Goal: Register for event/course

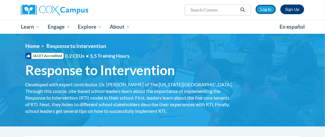
click at [267, 9] on link "Log In" at bounding box center [265, 10] width 21 height 10
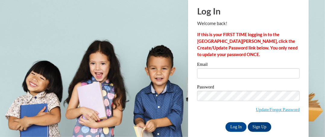
scroll to position [27, 0]
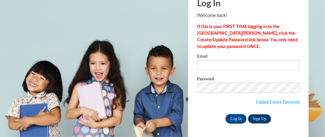
click at [260, 119] on link "Sign Up" at bounding box center [260, 119] width 24 height 10
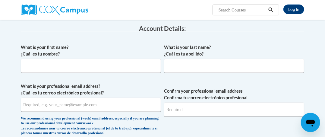
scroll to position [103, 0]
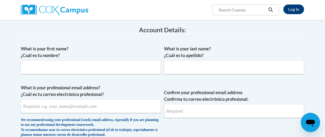
drag, startPoint x: 327, startPoint y: 32, endPoint x: 329, endPoint y: 58, distance: 26.0
click at [132, 67] on input "What is your first name? ¿Cuál es tu nombre?" at bounding box center [91, 67] width 140 height 14
type input "Adrianne"
type input "Sheppard"
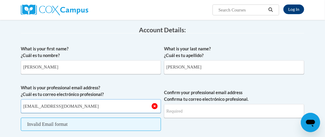
type input "afshep8396@ung.edu"
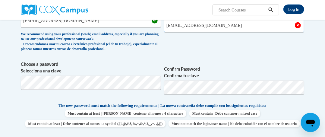
scroll to position [202, 0]
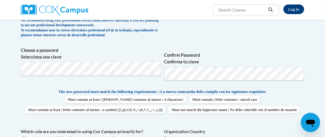
type input "afshep8396@ung.edu"
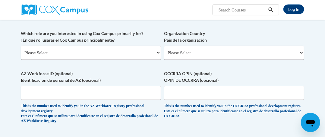
scroll to position [309, 0]
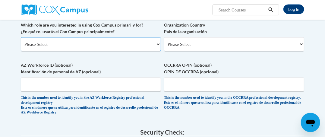
click at [142, 51] on select "Please Select College/University | Colegio/Universidad Community/Nonprofit Part…" at bounding box center [91, 44] width 140 height 14
select select "5a18ea06-2b54-4451-96f2-d152daf9eac5"
click at [21, 51] on select "Please Select College/University | Colegio/Universidad Community/Nonprofit Part…" at bounding box center [91, 44] width 140 height 14
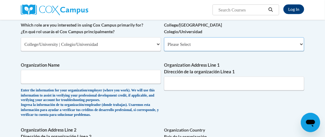
click at [194, 51] on select "Please Select College/University Staff | Empleado universitario College/Univers…" at bounding box center [234, 44] width 140 height 14
select select "99b32b07-cffc-426c-8bf6-0cd77760d84b"
click at [164, 51] on select "Please Select College/University Staff | Empleado universitario College/Univers…" at bounding box center [234, 44] width 140 height 14
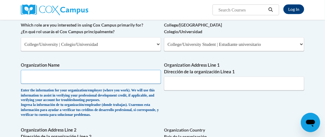
click at [101, 84] on input "Organization Name" at bounding box center [91, 77] width 140 height 14
type input "University of North Georgia"
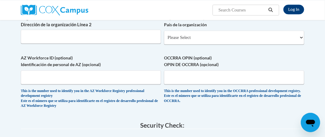
scroll to position [425, 0]
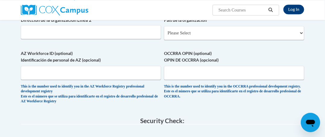
type input "82 College Circle, Dahlonega, Georgia 30597"
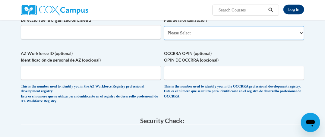
click at [212, 40] on select "Please Select United States | Estados Unidos Outside of the United States | Fue…" at bounding box center [234, 33] width 140 height 14
select select "ad49bcad-a171-4b2e-b99c-48b446064914"
click at [164, 40] on select "Please Select United States | Estados Unidos Outside of the United States | Fue…" at bounding box center [234, 33] width 140 height 14
select select
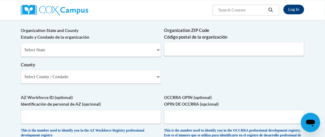
scroll to position [455, 0]
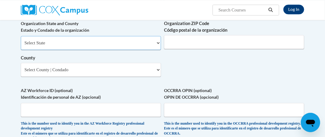
click at [122, 50] on select "Select State Alabama Alaska Arizona Arkansas California Colorado Connecticut De…" at bounding box center [91, 43] width 140 height 14
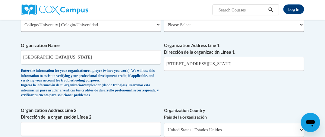
scroll to position [338, 0]
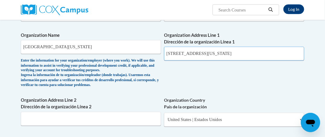
drag, startPoint x: 279, startPoint y: 79, endPoint x: 199, endPoint y: 76, distance: 80.3
click at [199, 61] on input "82 College Circle, Dahlonega, Georgia 30597" at bounding box center [234, 54] width 140 height 14
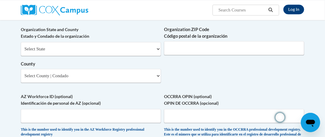
scroll to position [444, 0]
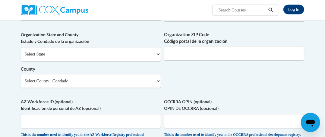
type input "82 College Circle"
click at [99, 61] on select "Select State Alabama Alaska Arizona Arkansas California Colorado Connecticut De…" at bounding box center [91, 54] width 140 height 14
select select "Georgia"
click at [21, 61] on select "Select State Alabama Alaska Arizona Arkansas California Colorado Connecticut De…" at bounding box center [91, 54] width 140 height 14
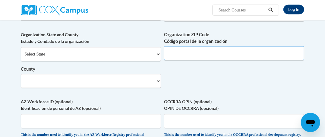
click at [194, 60] on input "Organization ZIP Code Código postal de la organización" at bounding box center [234, 53] width 140 height 14
type input "30597"
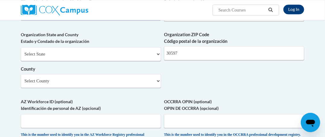
click at [133, 20] on input "Organization Address Line 2 Dirección de la organización Línea 2" at bounding box center [91, 13] width 140 height 14
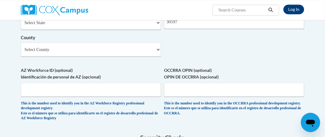
scroll to position [489, 0]
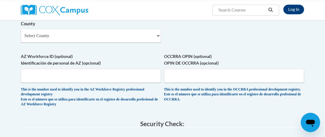
type input "Dahlonega"
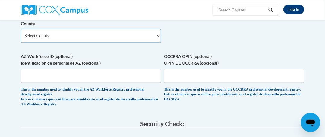
click at [140, 43] on select "Select County Appling Atkinson Bacon Baker Baldwin Banks Barrow Bartow Ben Hill…" at bounding box center [91, 36] width 140 height 14
select select "Lumpkin"
click at [21, 43] on select "Select County Appling Atkinson Bacon Baker Baldwin Banks Barrow Bartow Ben Hill…" at bounding box center [91, 36] width 140 height 14
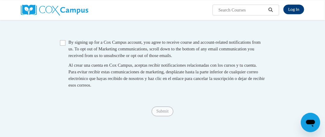
scroll to position [620, 0]
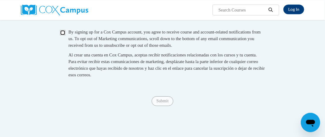
click at [62, 35] on input "Checkbox" at bounding box center [62, 32] width 5 height 5
checkbox input "true"
click at [158, 106] on input "Submit" at bounding box center [163, 101] width 22 height 10
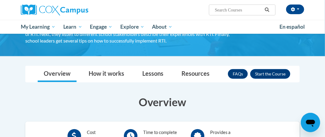
scroll to position [81, 0]
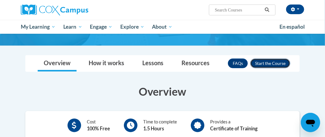
click at [271, 67] on button "Enroll" at bounding box center [270, 64] width 40 height 10
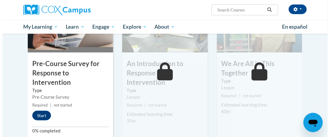
scroll to position [168, 0]
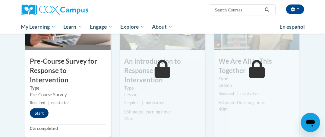
drag, startPoint x: 328, startPoint y: 27, endPoint x: 323, endPoint y: 62, distance: 35.9
click at [43, 108] on button "Start" at bounding box center [39, 113] width 19 height 10
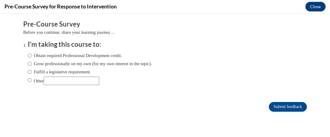
scroll to position [0, 0]
click at [36, 80] on label "Other" at bounding box center [63, 81] width 71 height 8
click at [32, 80] on input "Other" at bounding box center [30, 80] width 4 height 7
radio input "true"
click at [58, 80] on input "Other" at bounding box center [72, 81] width 56 height 8
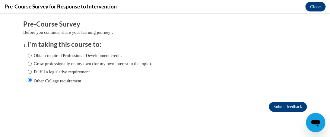
type input "College requirement"
click at [274, 109] on input "Submit feedback" at bounding box center [288, 107] width 38 height 10
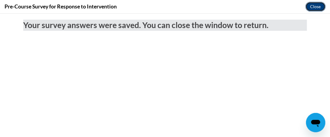
click at [315, 9] on button "Close" at bounding box center [315, 7] width 20 height 10
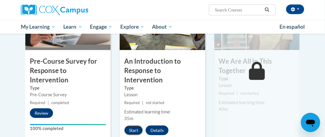
click at [133, 125] on button "Start" at bounding box center [133, 130] width 19 height 10
